Goal: Task Accomplishment & Management: Use online tool/utility

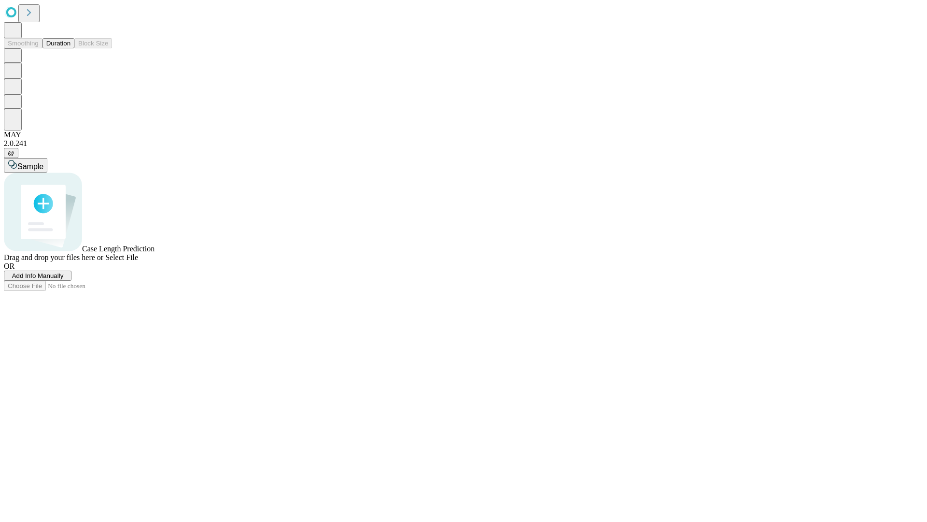
click at [71, 48] on button "Duration" at bounding box center [59, 43] width 32 height 10
click at [138, 261] on span "Select File" at bounding box center [121, 257] width 33 height 8
